Goal: Information Seeking & Learning: Learn about a topic

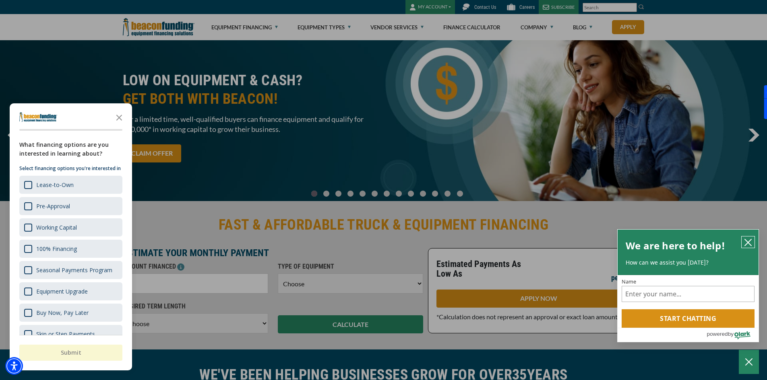
click at [747, 241] on icon "close chatbox" at bounding box center [748, 243] width 6 height 6
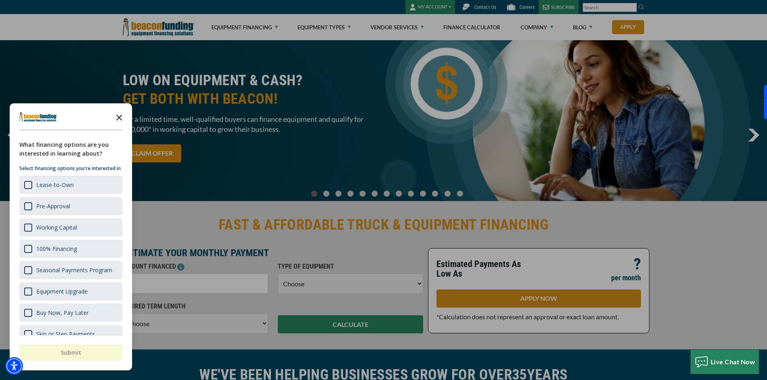
click at [120, 118] on icon "Close the survey" at bounding box center [119, 117] width 16 height 16
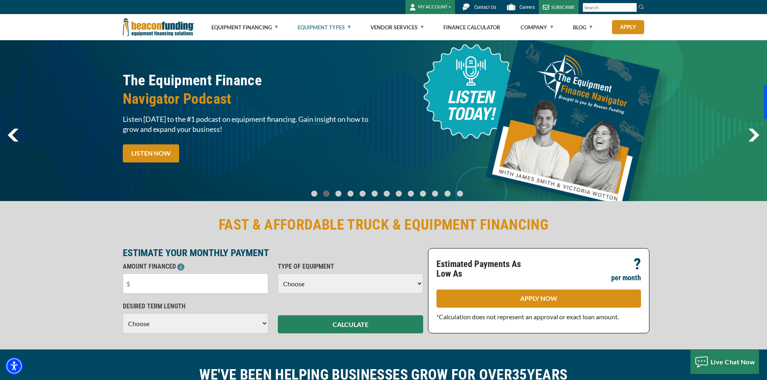
click at [333, 29] on link "Equipment Types" at bounding box center [323, 27] width 53 height 26
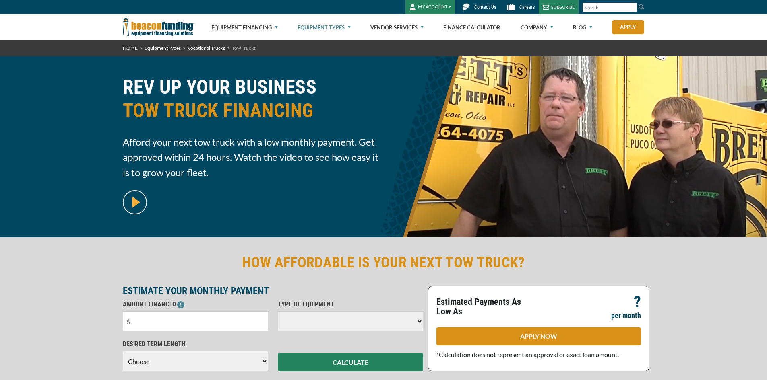
click at [318, 64] on div "REV UP YOUR BUSINESS TOW TRUCK FINANCING Afford your next tow truck with a low …" at bounding box center [383, 146] width 767 height 181
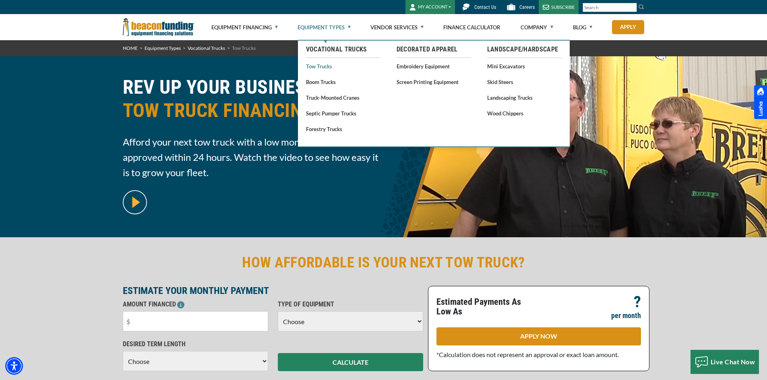
click at [311, 67] on link "Tow Trucks" at bounding box center [343, 66] width 74 height 10
